Goal: Information Seeking & Learning: Learn about a topic

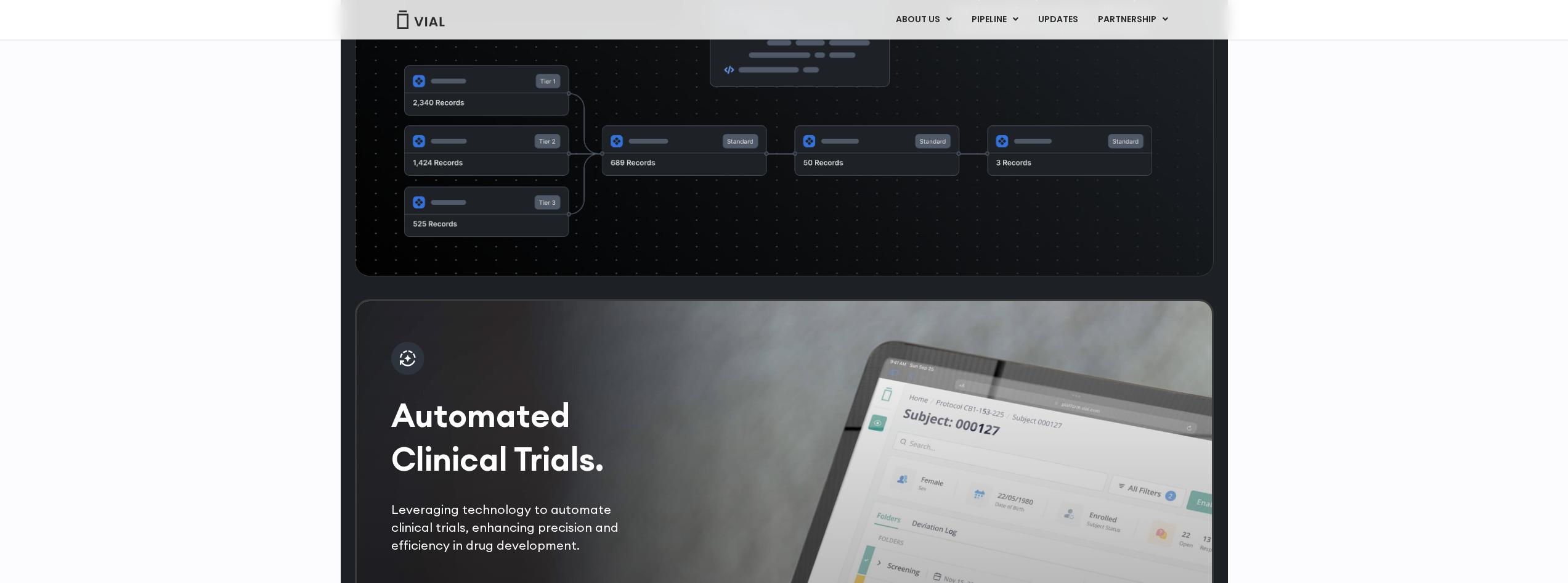
scroll to position [2306, 0]
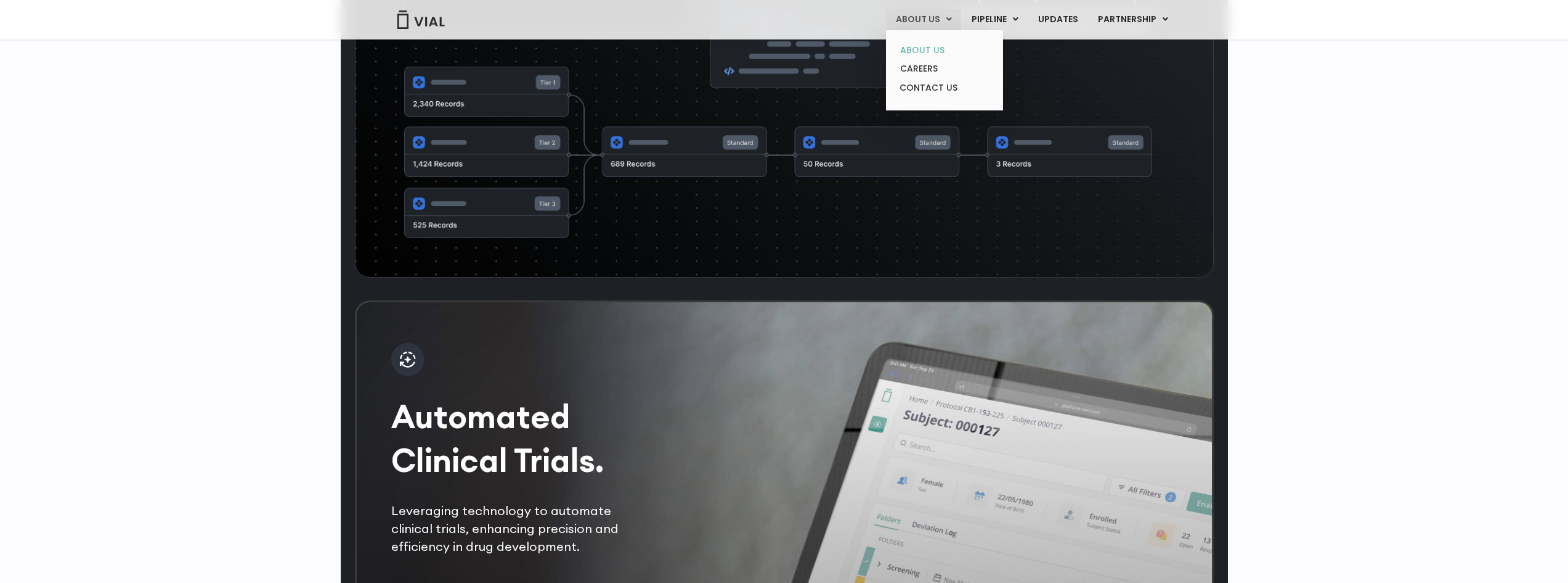
click at [928, 50] on link "ABOUT US" at bounding box center [944, 50] width 107 height 19
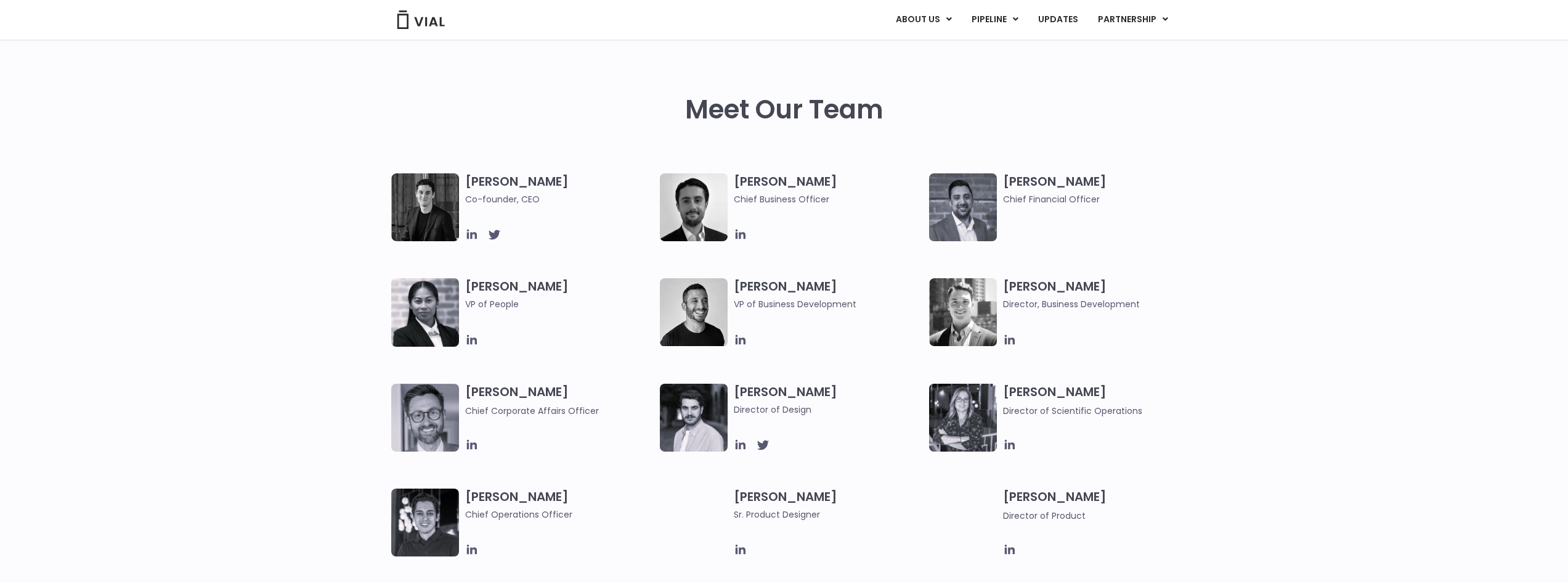
scroll to position [555, 0]
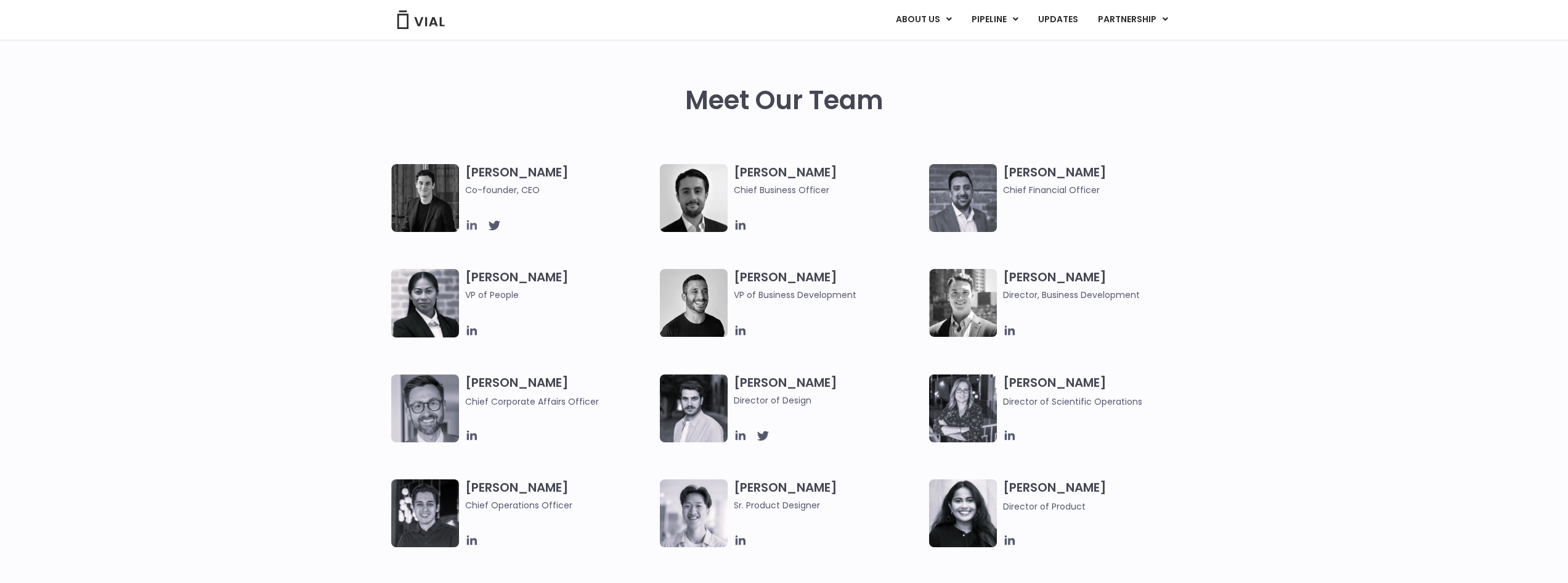
click at [471, 227] on icon at bounding box center [471, 225] width 10 height 10
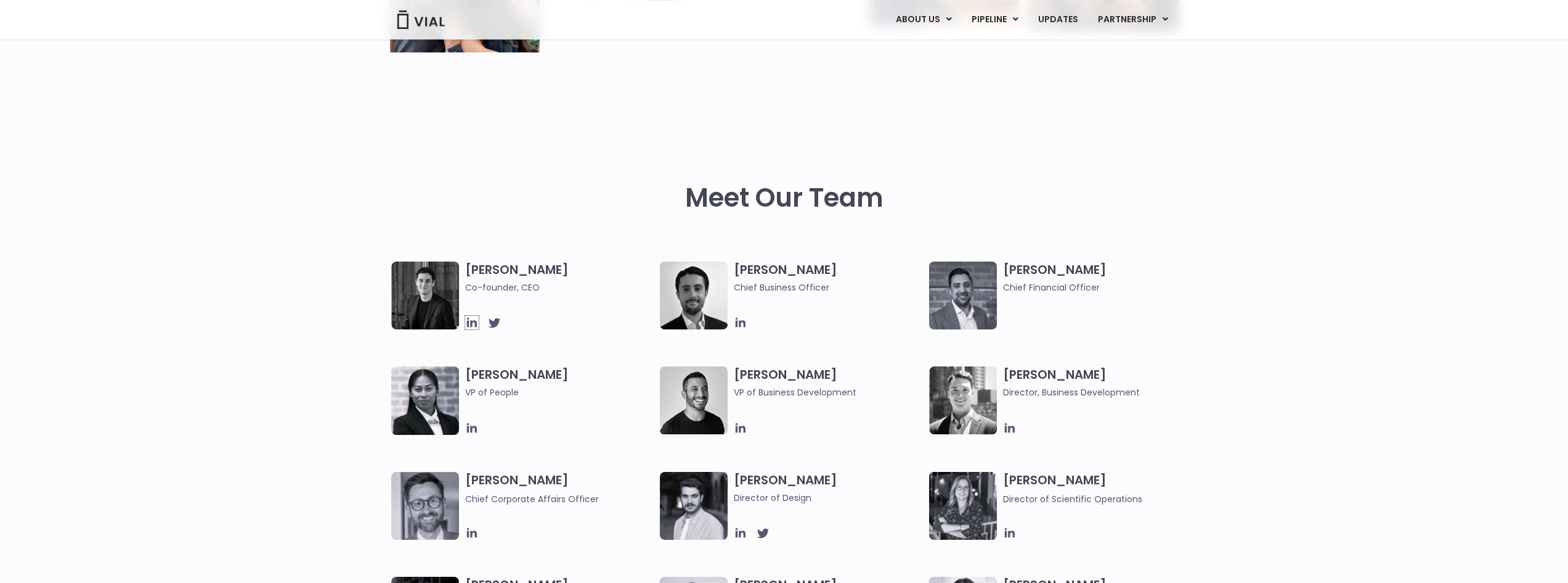
scroll to position [493, 0]
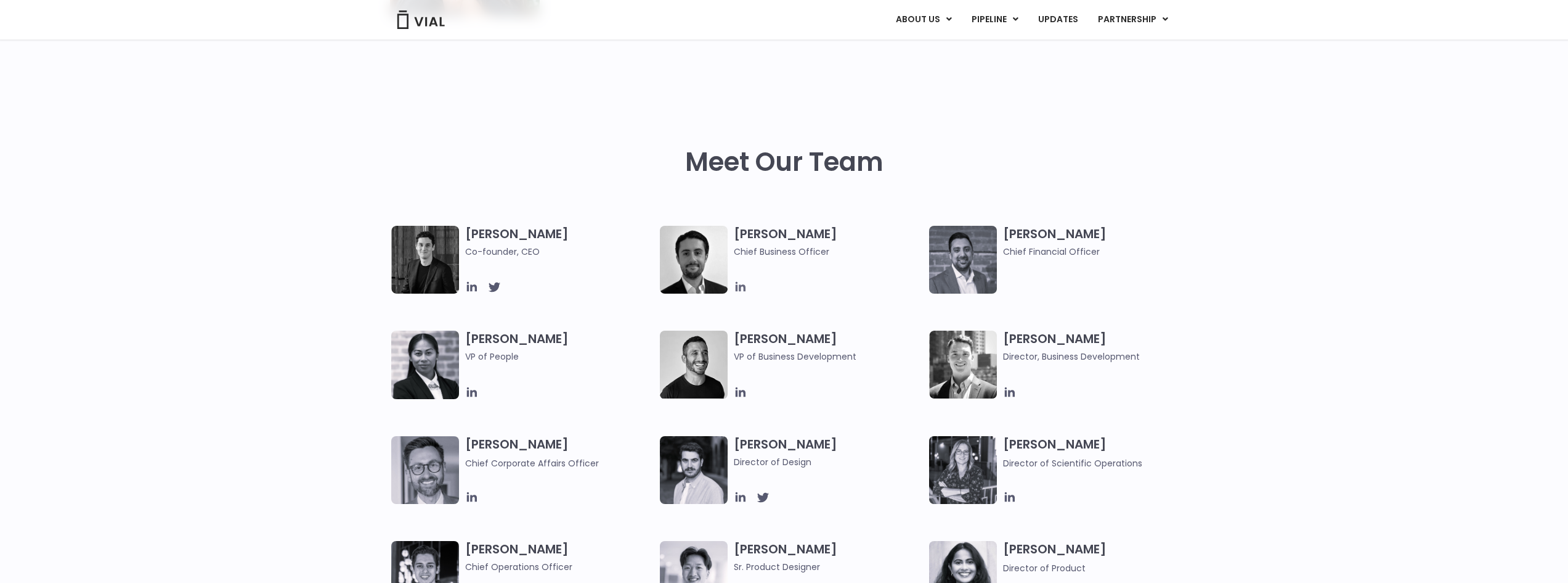
click at [745, 286] on icon at bounding box center [740, 287] width 10 height 10
click at [472, 397] on icon at bounding box center [472, 392] width 14 height 14
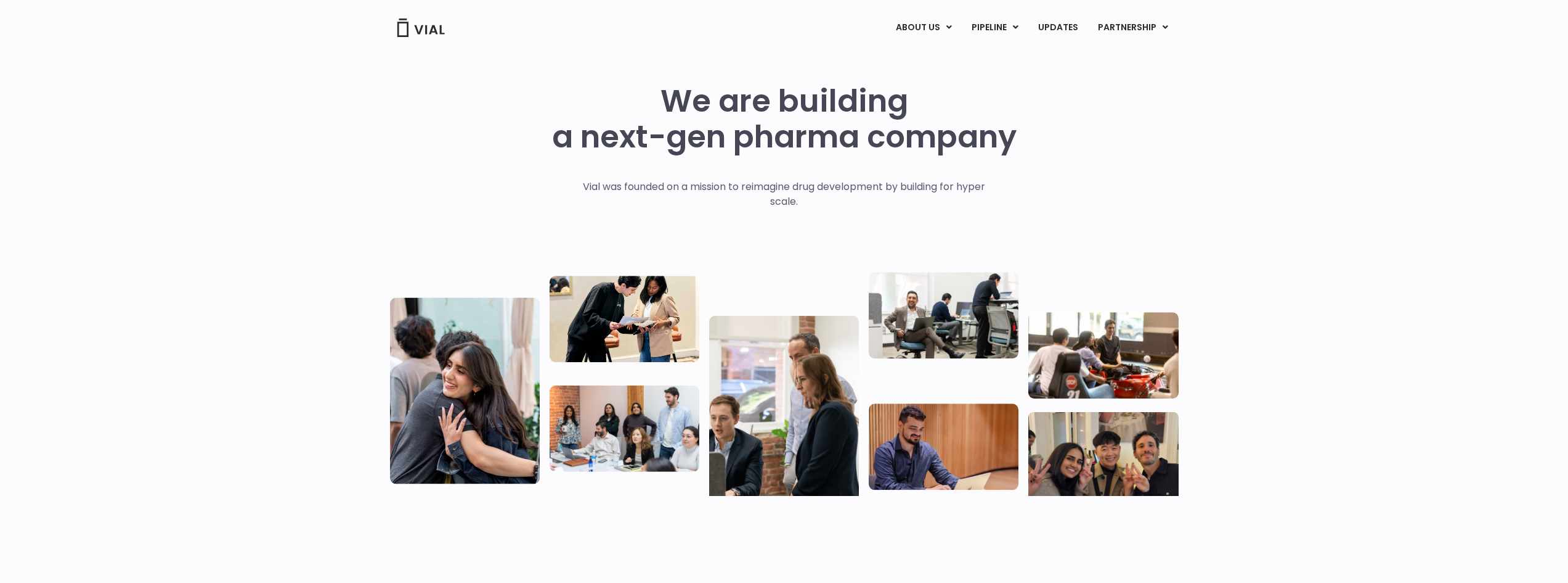
scroll to position [0, 0]
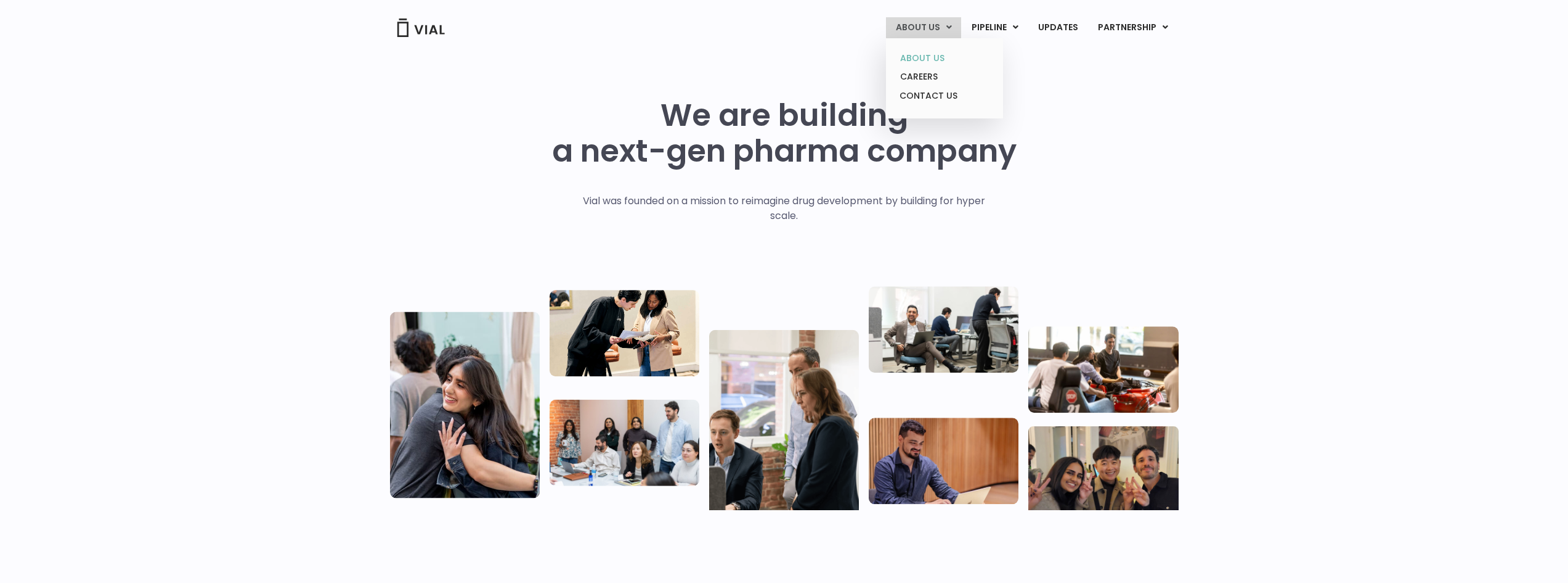
click at [931, 63] on link "ABOUT US" at bounding box center [944, 58] width 107 height 19
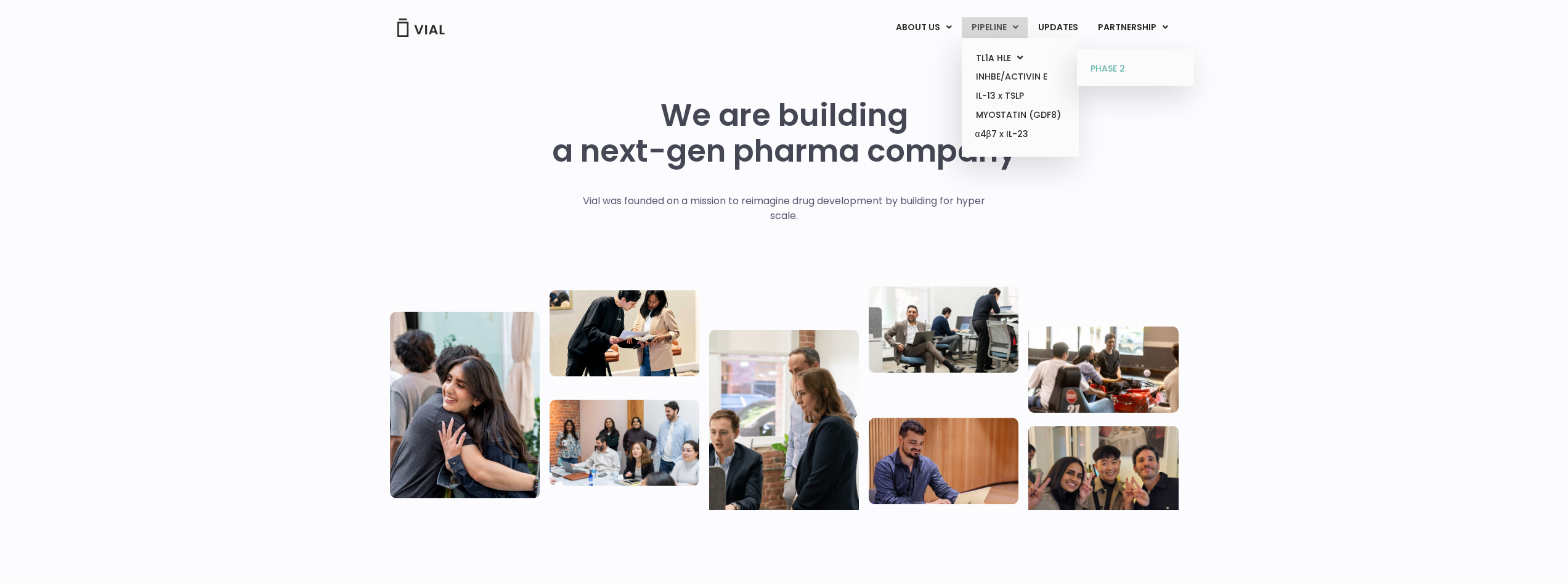
click at [1103, 62] on link "PHASE 2" at bounding box center [1135, 69] width 107 height 20
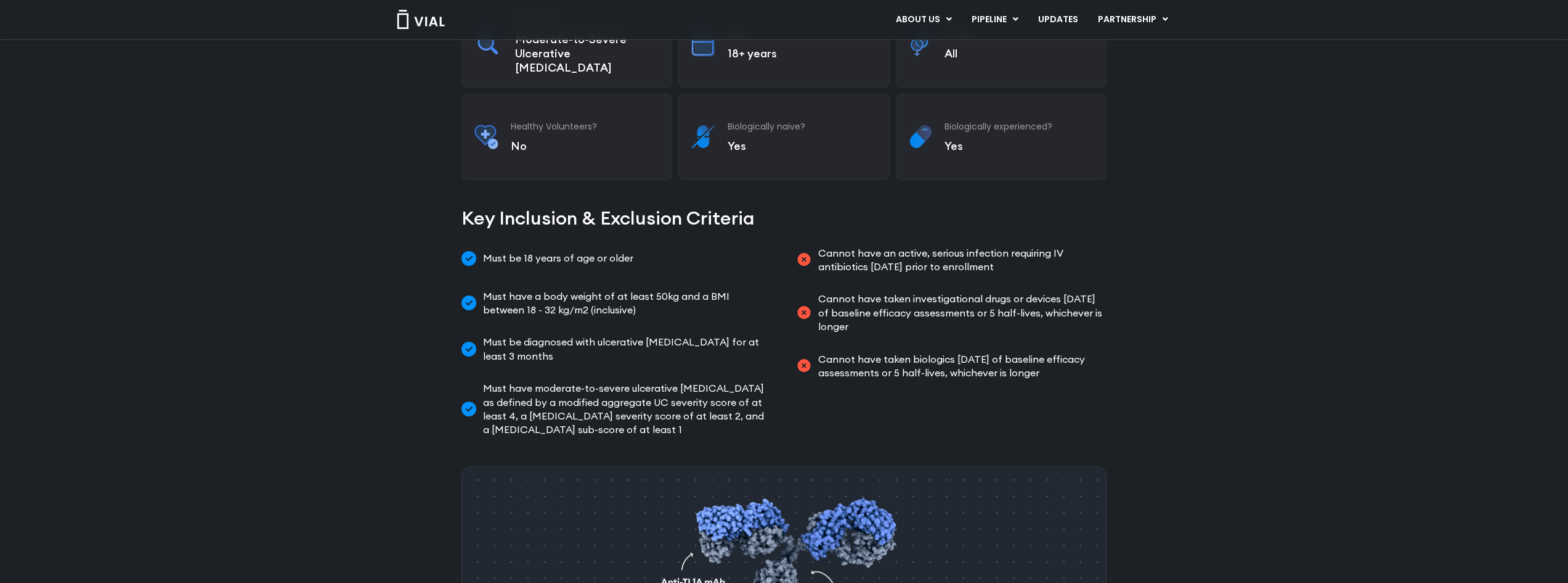
scroll to position [493, 0]
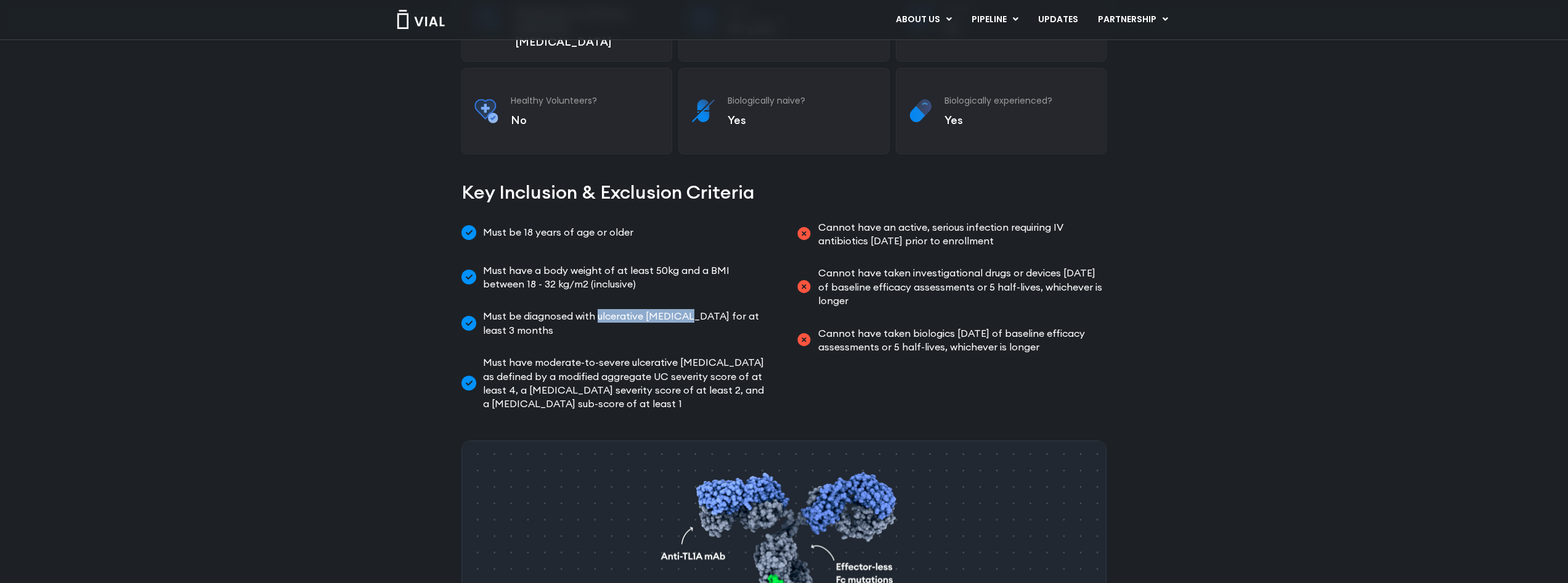
drag, startPoint x: 598, startPoint y: 296, endPoint x: 672, endPoint y: 295, distance: 74.0
click at [673, 309] on span "Must be diagnosed with ulcerative colitis for at least 3 months" at bounding box center [626, 323] width 292 height 28
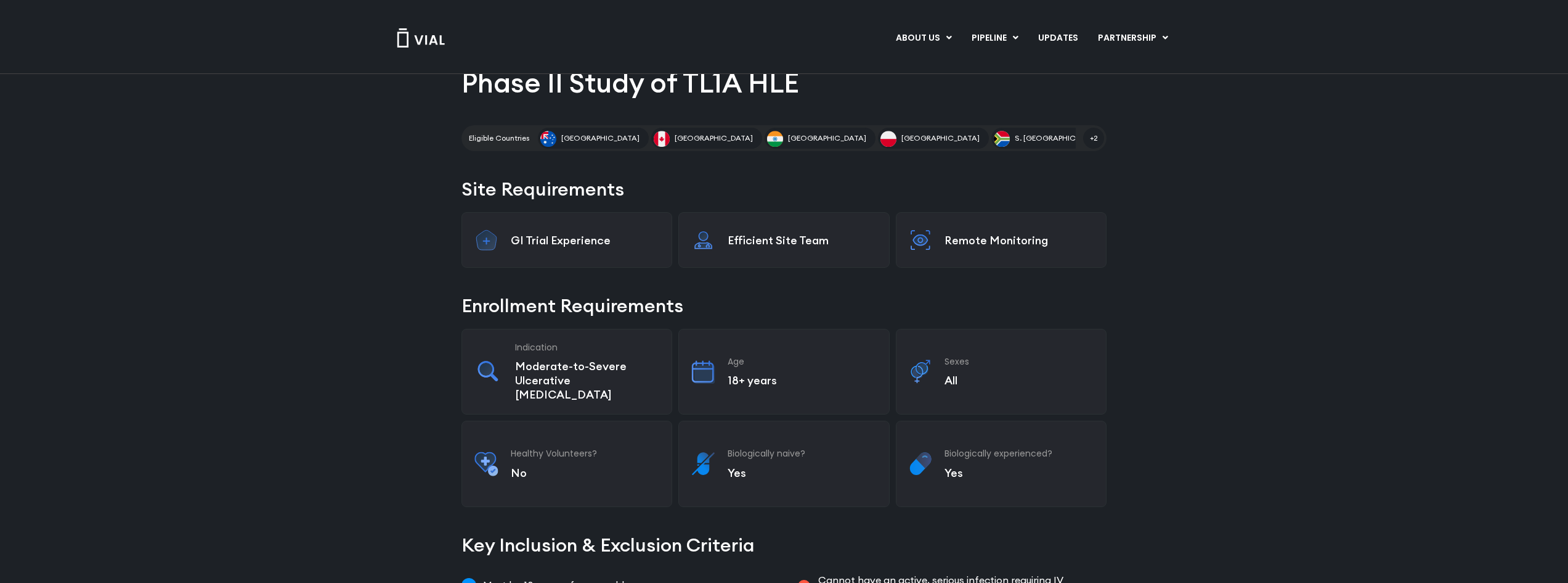
scroll to position [0, 0]
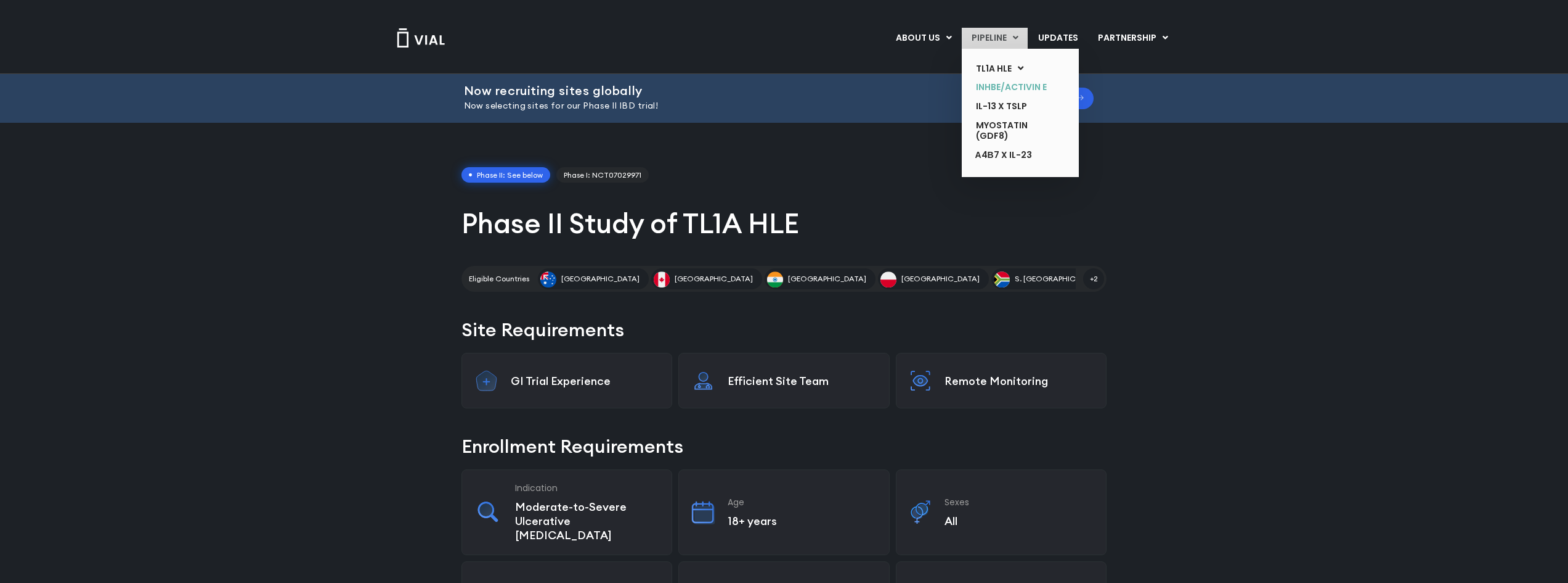
click at [1006, 88] on link "INHBE/ACTIVIN E" at bounding box center [1011, 87] width 90 height 19
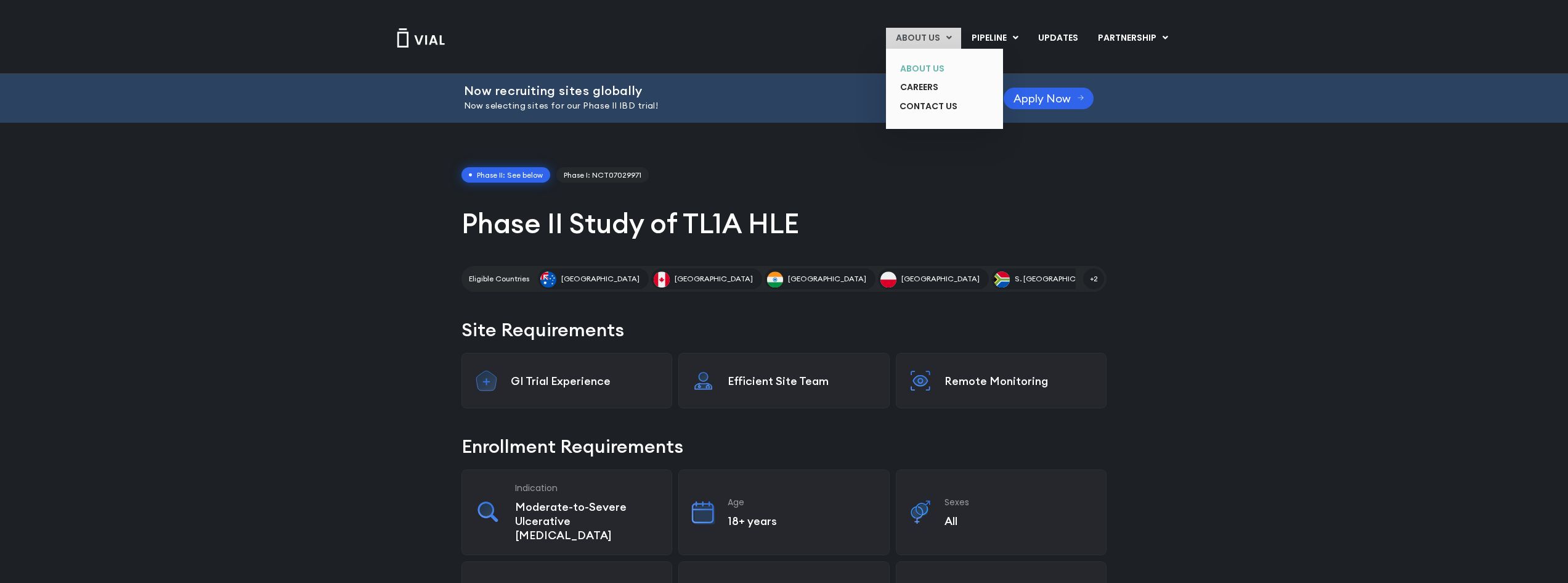
click at [935, 64] on link "ABOUT US" at bounding box center [936, 68] width 90 height 19
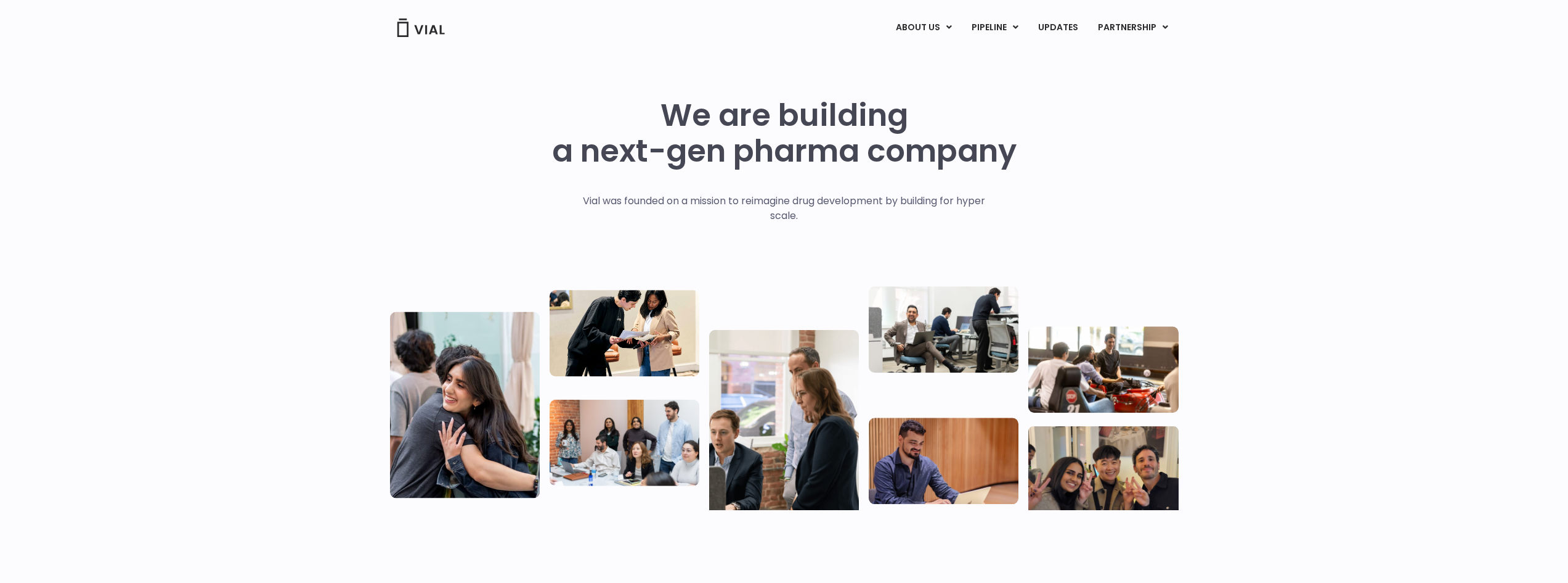
click at [997, 91] on link "IL-13 x TSLP" at bounding box center [1019, 96] width 107 height 19
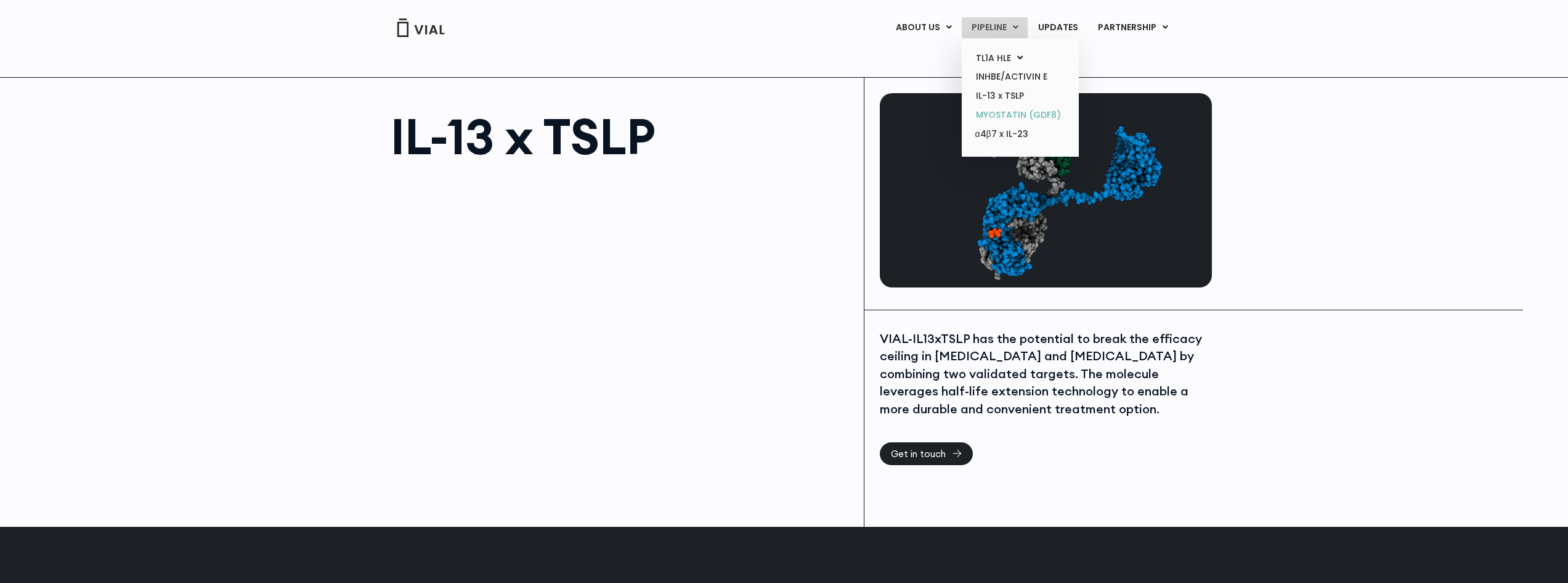
click at [1016, 116] on link "MYOSTATIN (GDF8)" at bounding box center [1019, 114] width 107 height 19
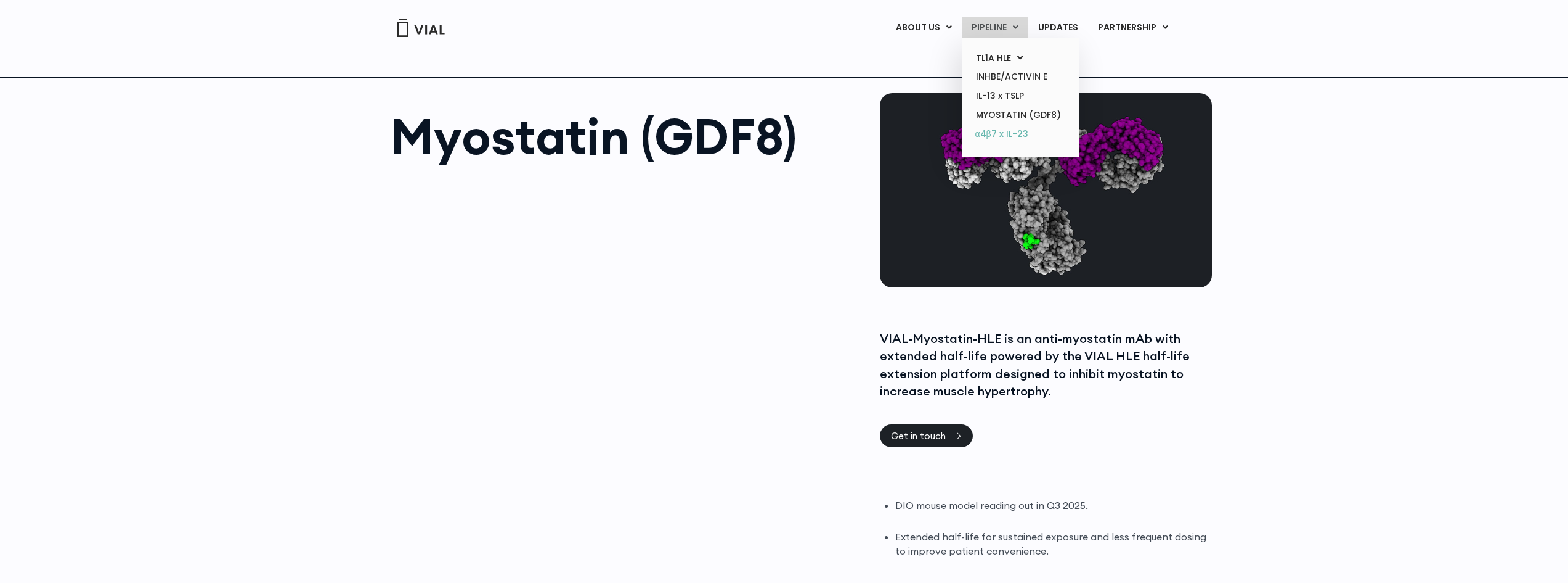
click at [1013, 131] on link "α4β7 x IL-23" at bounding box center [1019, 135] width 107 height 20
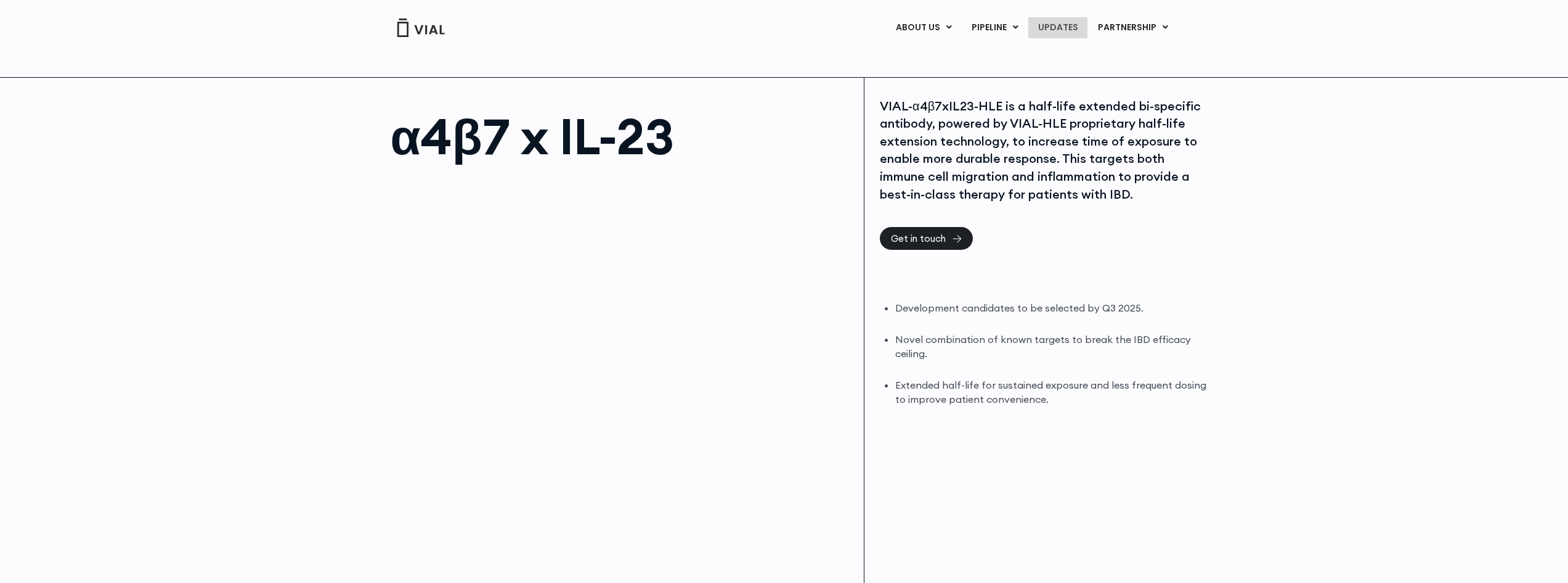
click at [1067, 28] on link "UPDATES" at bounding box center [1058, 28] width 59 height 21
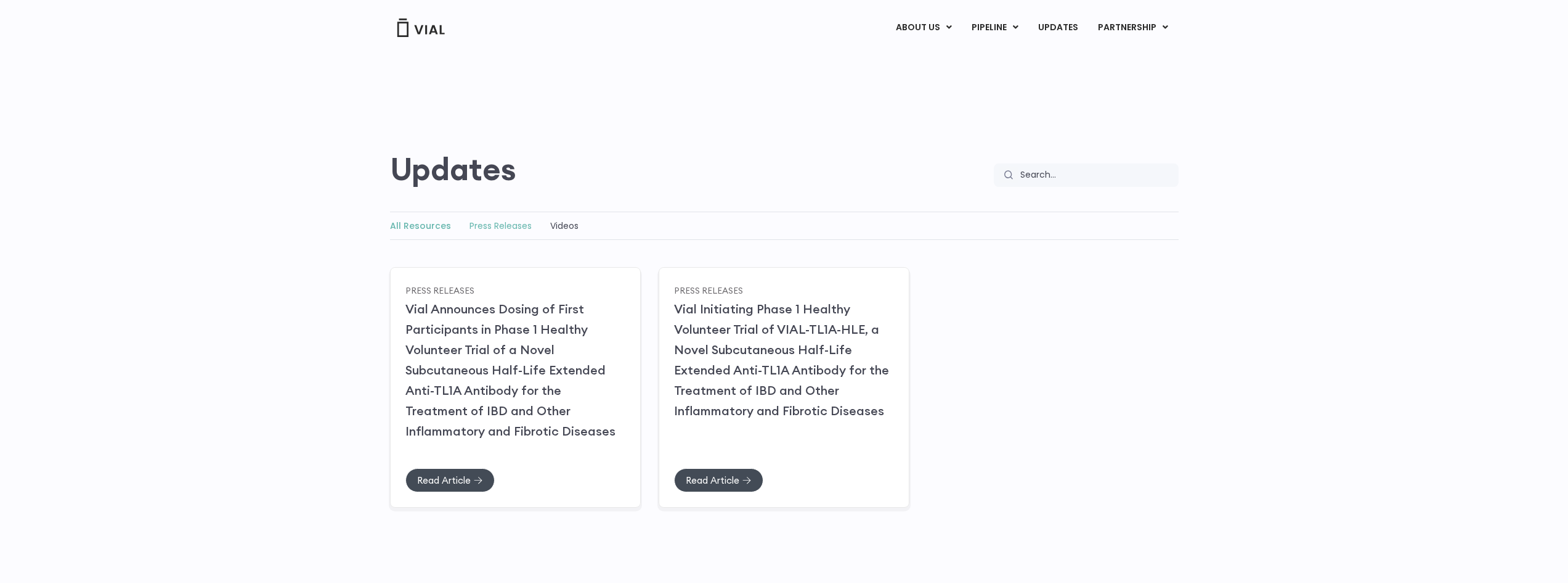
click at [500, 229] on link "Press Releases" at bounding box center [501, 226] width 62 height 12
click at [564, 224] on link "Videos" at bounding box center [565, 226] width 29 height 12
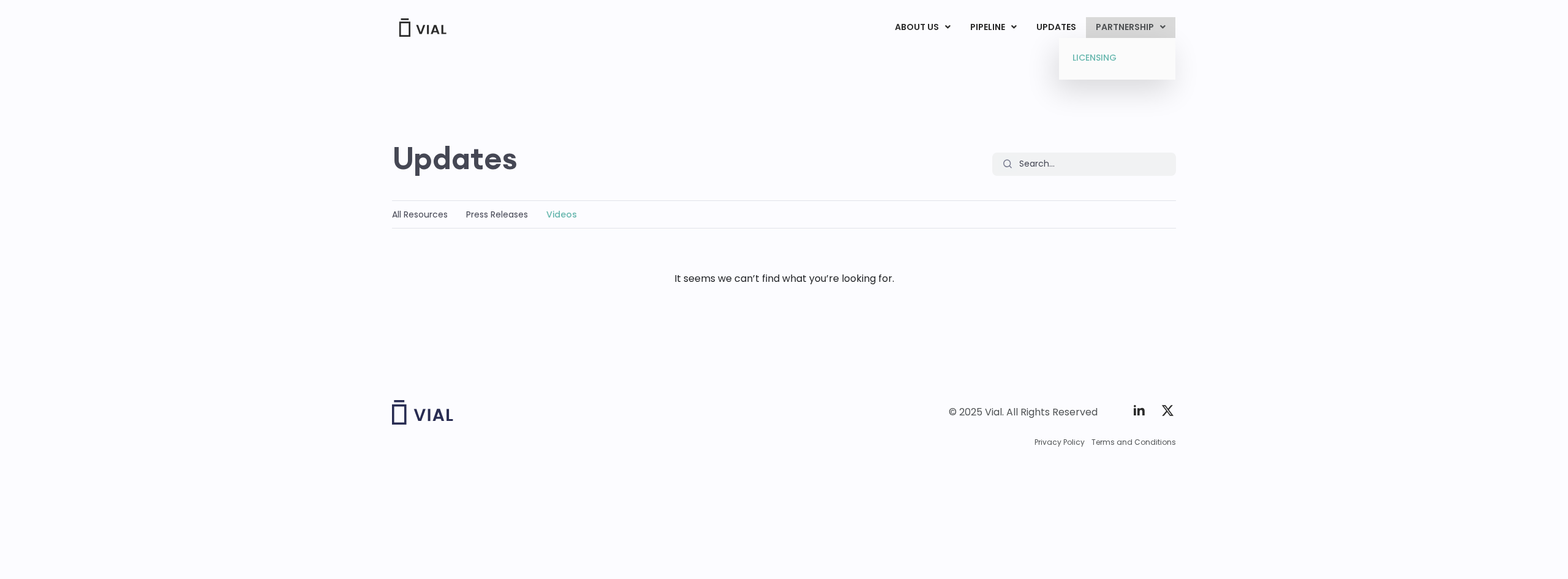
click at [1099, 62] on link "LICENSING" at bounding box center [1116, 58] width 107 height 19
